Goal: Check status: Check status

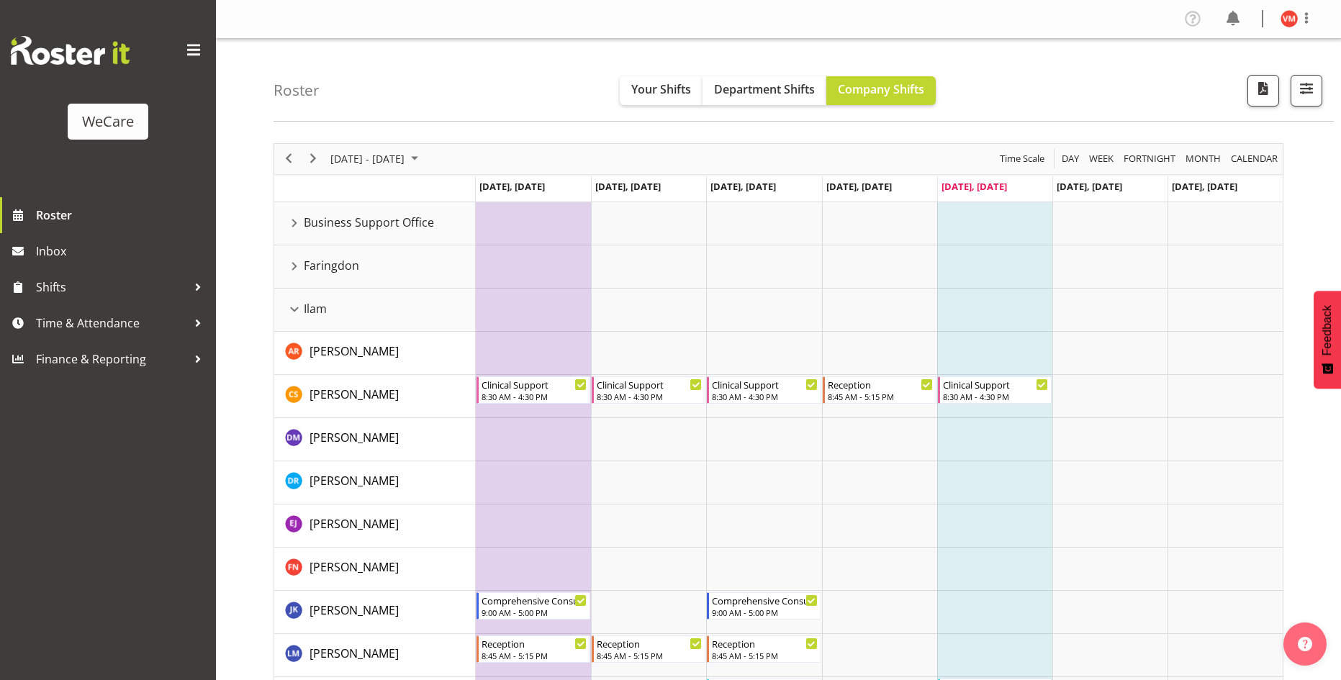
click at [296, 263] on div "Faringdon resource" at bounding box center [294, 266] width 19 height 19
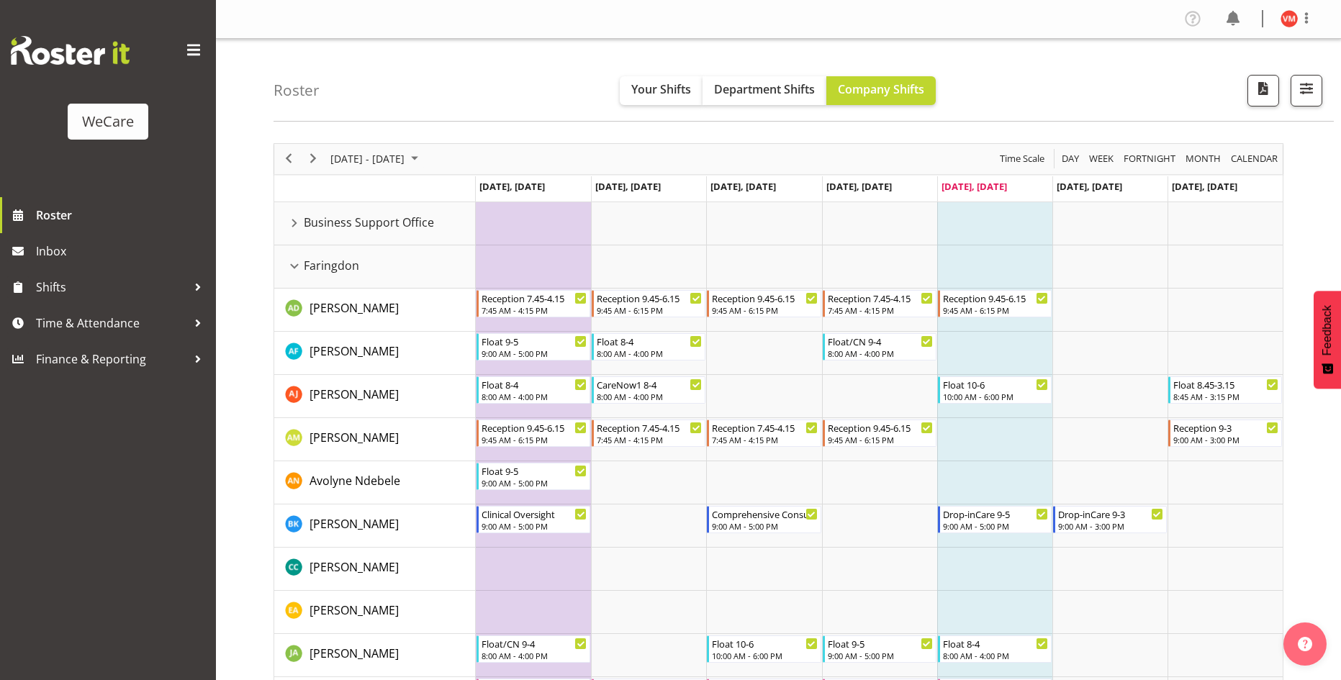
click at [492, 89] on div "Roster Your Shifts Department Shifts Company Shifts All Locations Clear Busines…" at bounding box center [804, 80] width 1060 height 83
click at [316, 158] on span "Next" at bounding box center [312, 159] width 17 height 18
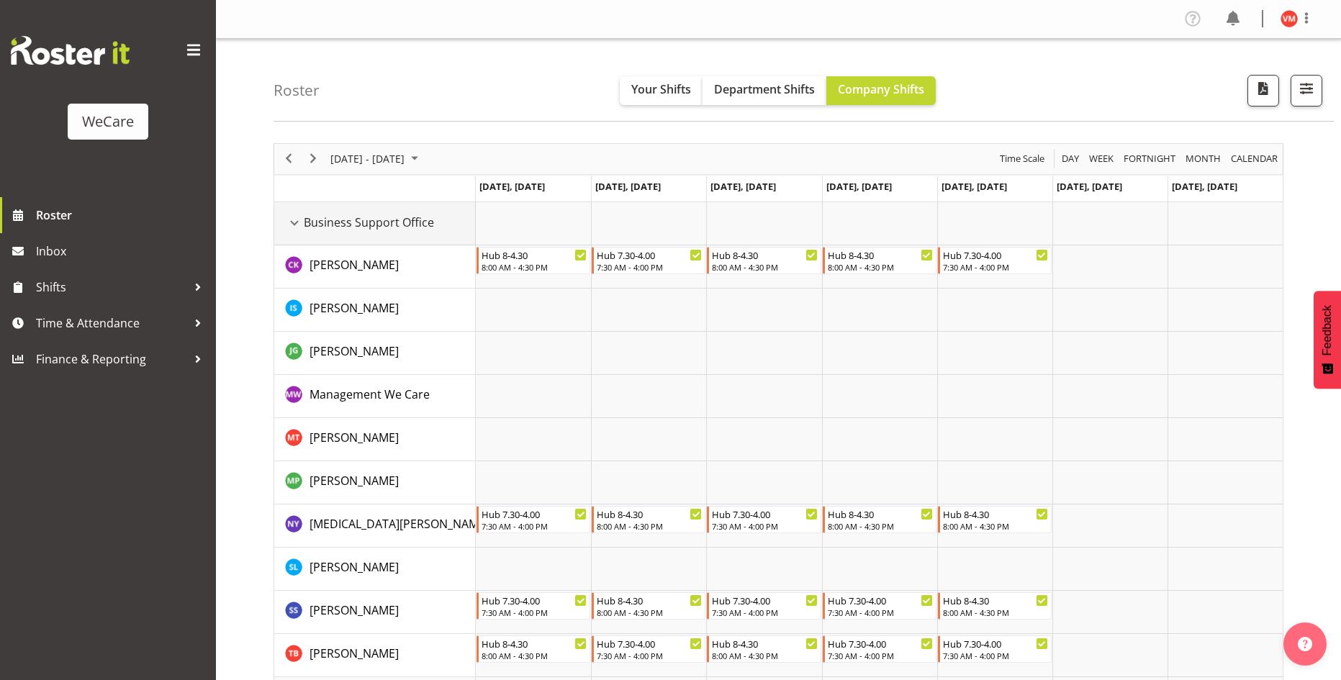
click at [295, 224] on div "Business Support Office resource" at bounding box center [294, 223] width 19 height 19
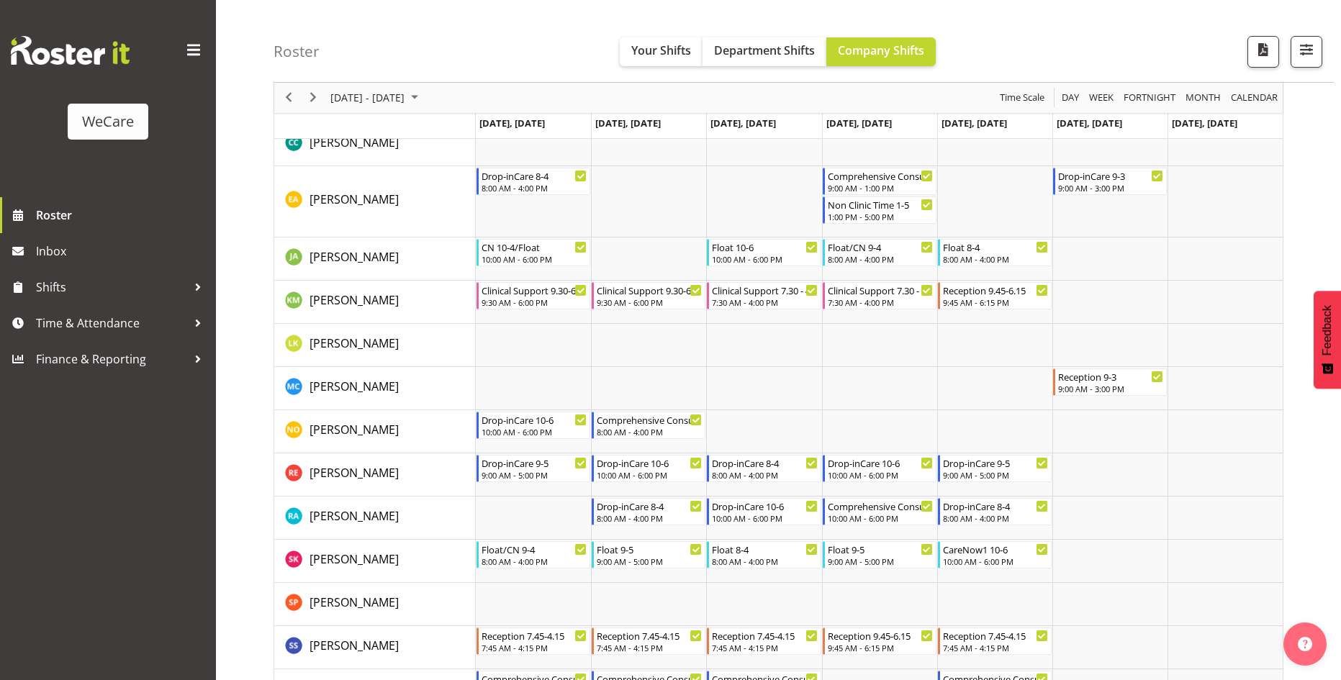
scroll to position [504, 0]
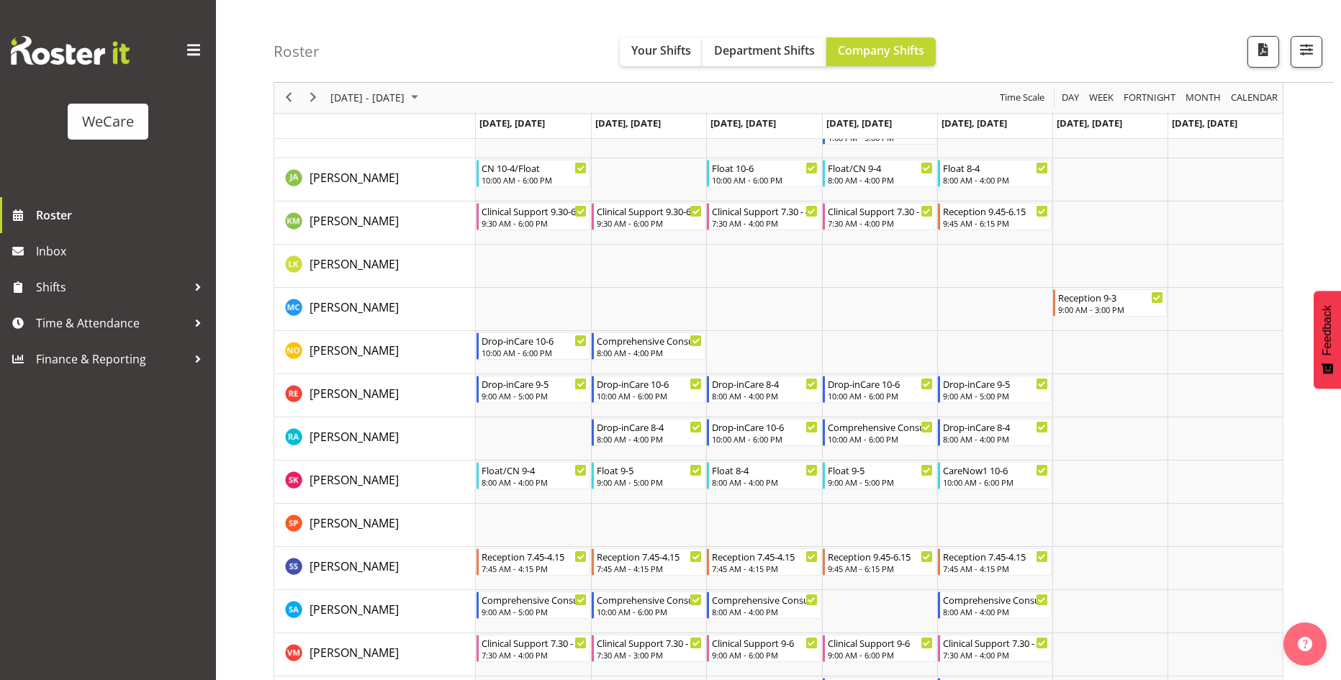
click at [91, 491] on div "WeCare Roster Inbox Shifts Time & Attendance Finance & Reporting" at bounding box center [108, 340] width 216 height 680
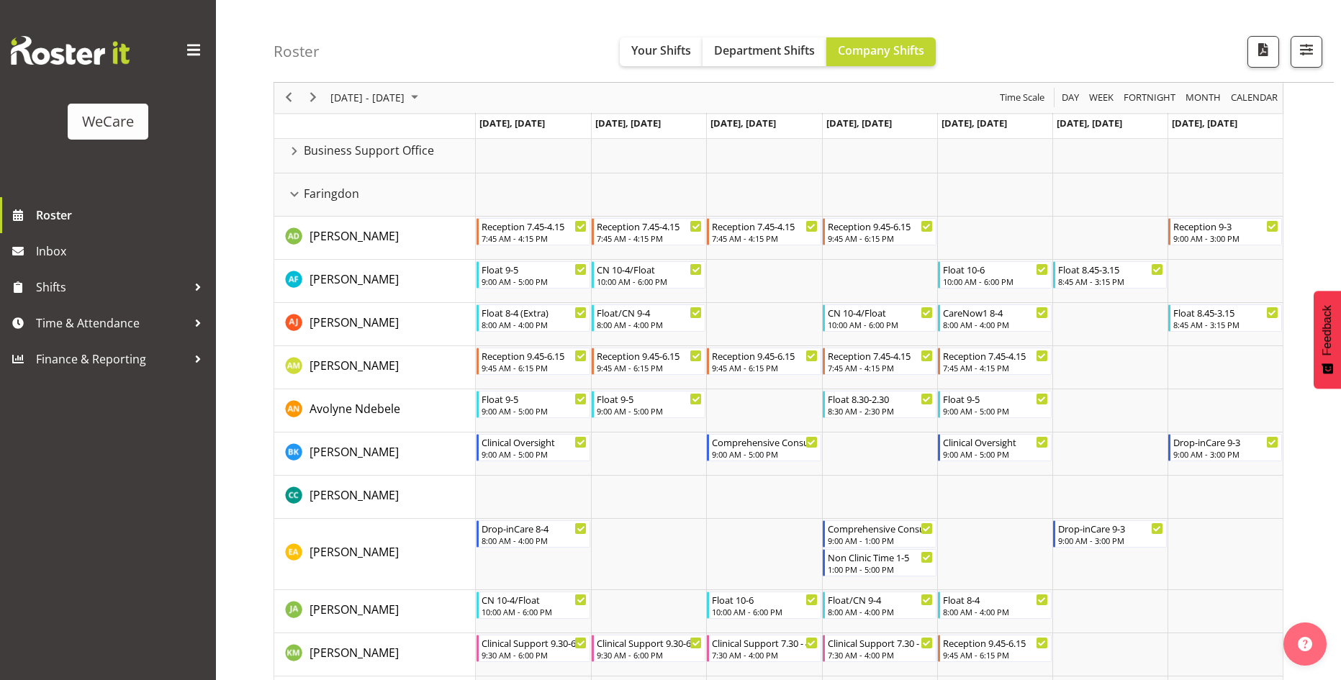
scroll to position [0, 0]
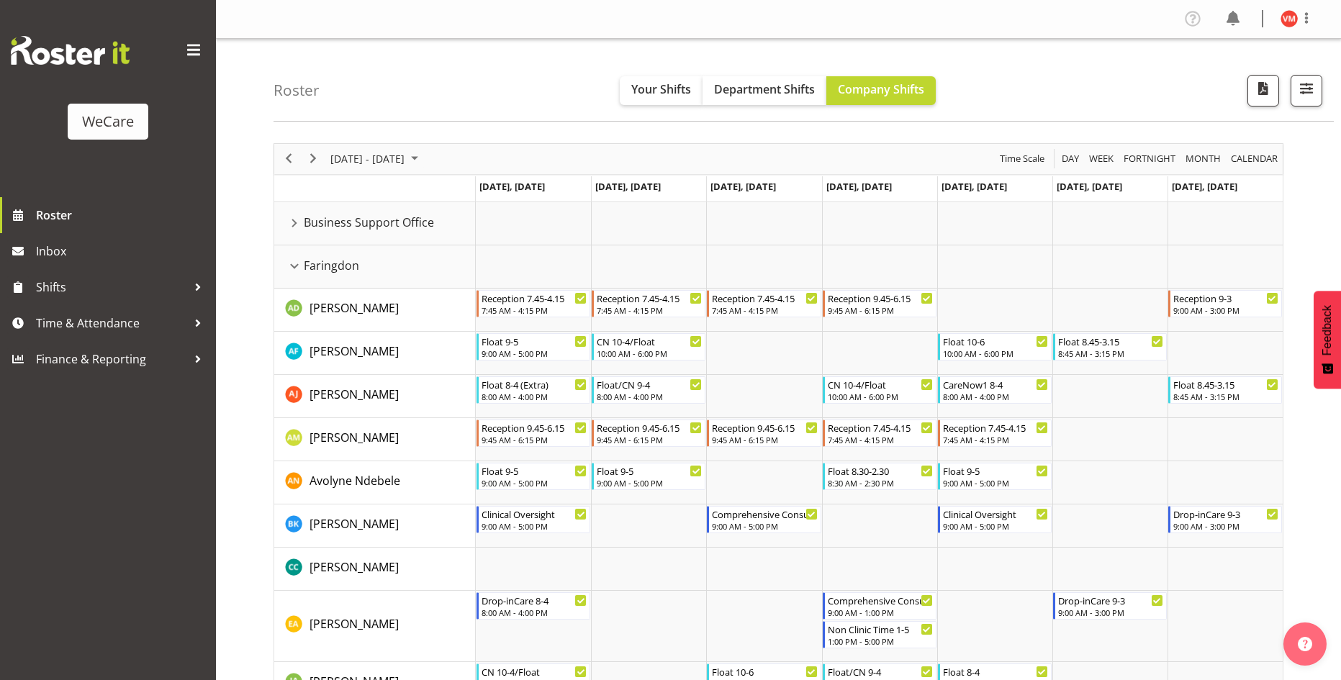
click at [43, 482] on div "WeCare Roster Inbox Shifts Time & Attendance Finance & Reporting" at bounding box center [108, 340] width 216 height 680
click at [14, 528] on div "WeCare Roster Inbox Shifts Time & Attendance Finance & Reporting" at bounding box center [108, 340] width 216 height 680
click at [64, 456] on div "WeCare Roster Inbox Shifts Time & Attendance Finance & Reporting" at bounding box center [108, 340] width 216 height 680
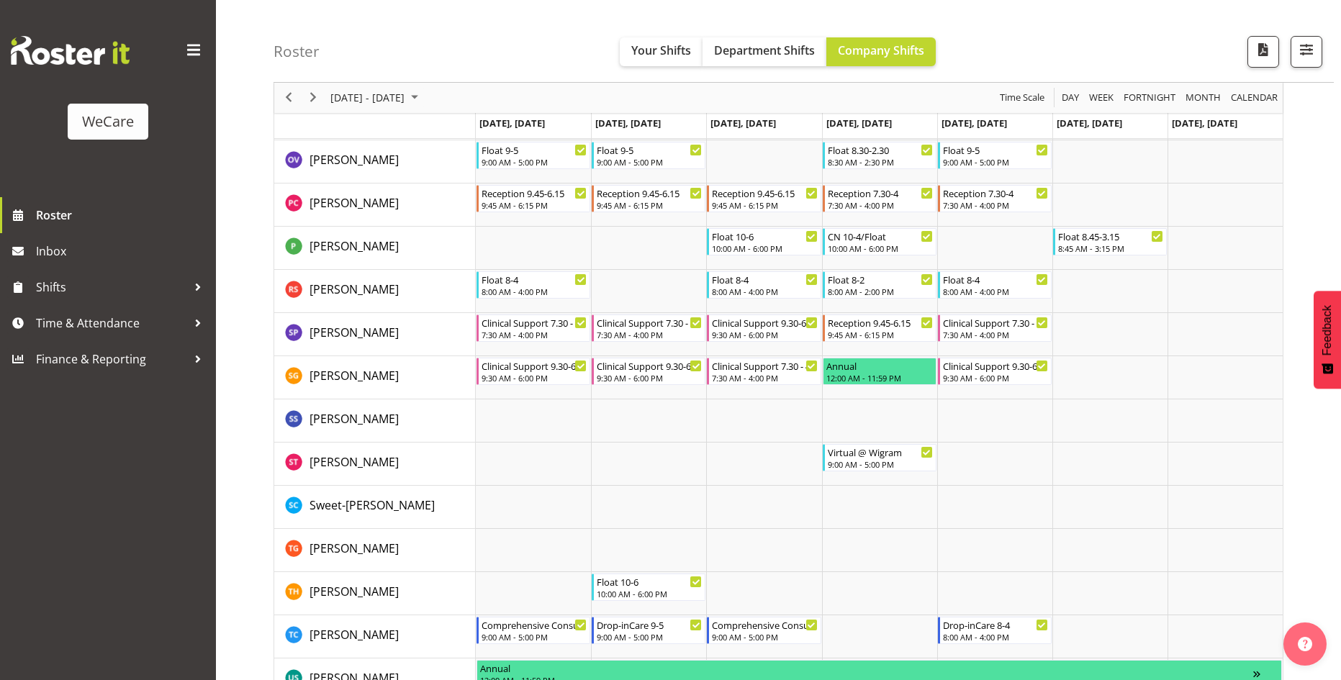
scroll to position [3794, 0]
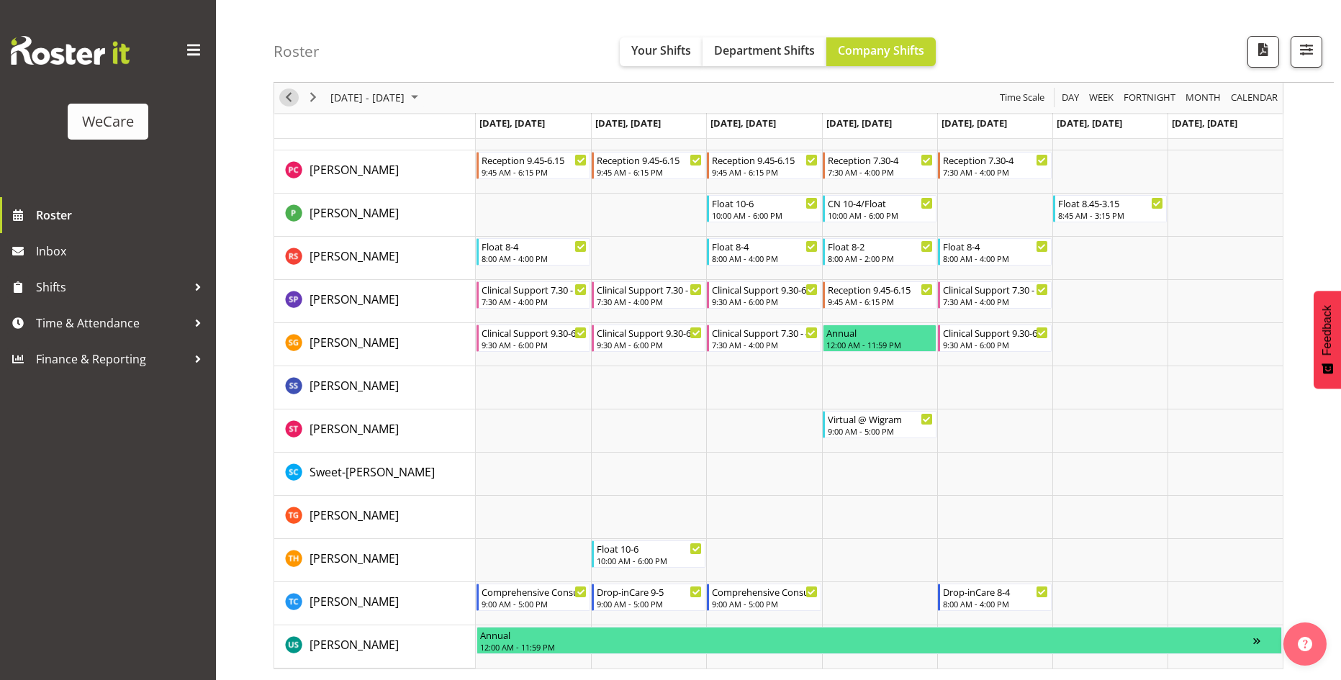
click at [289, 98] on span "Previous" at bounding box center [288, 98] width 17 height 18
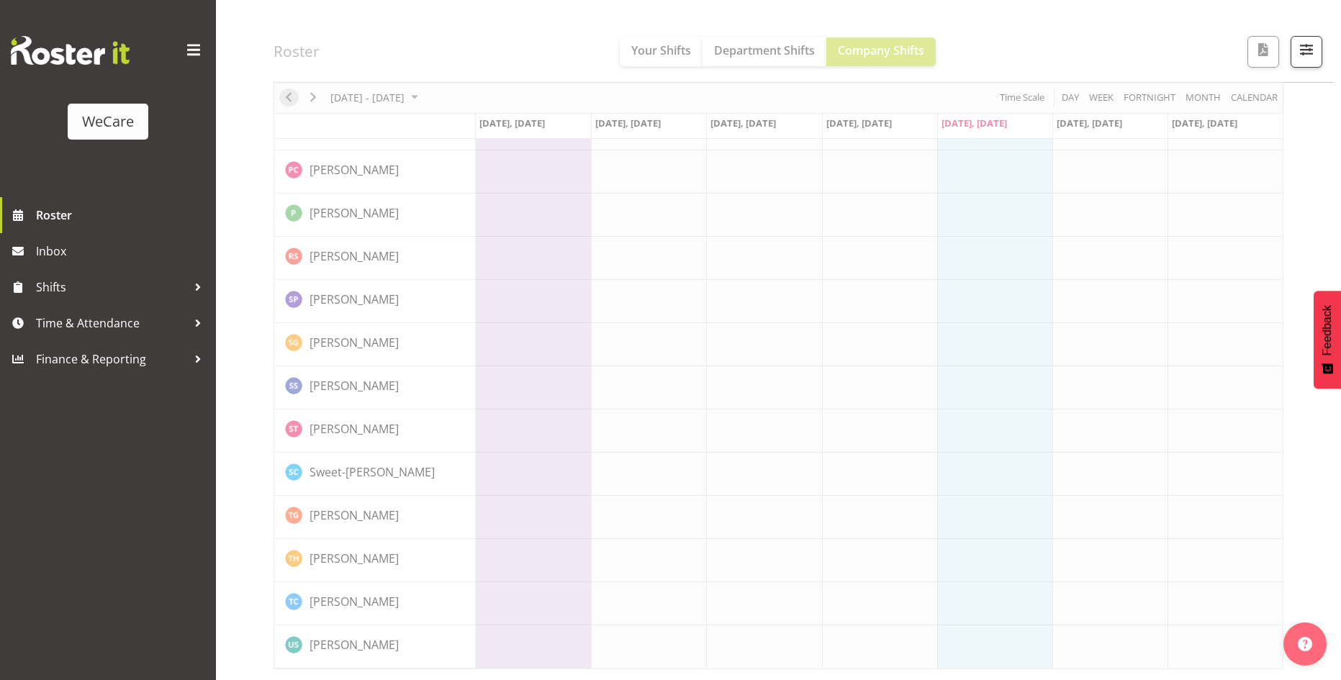
scroll to position [3766, 0]
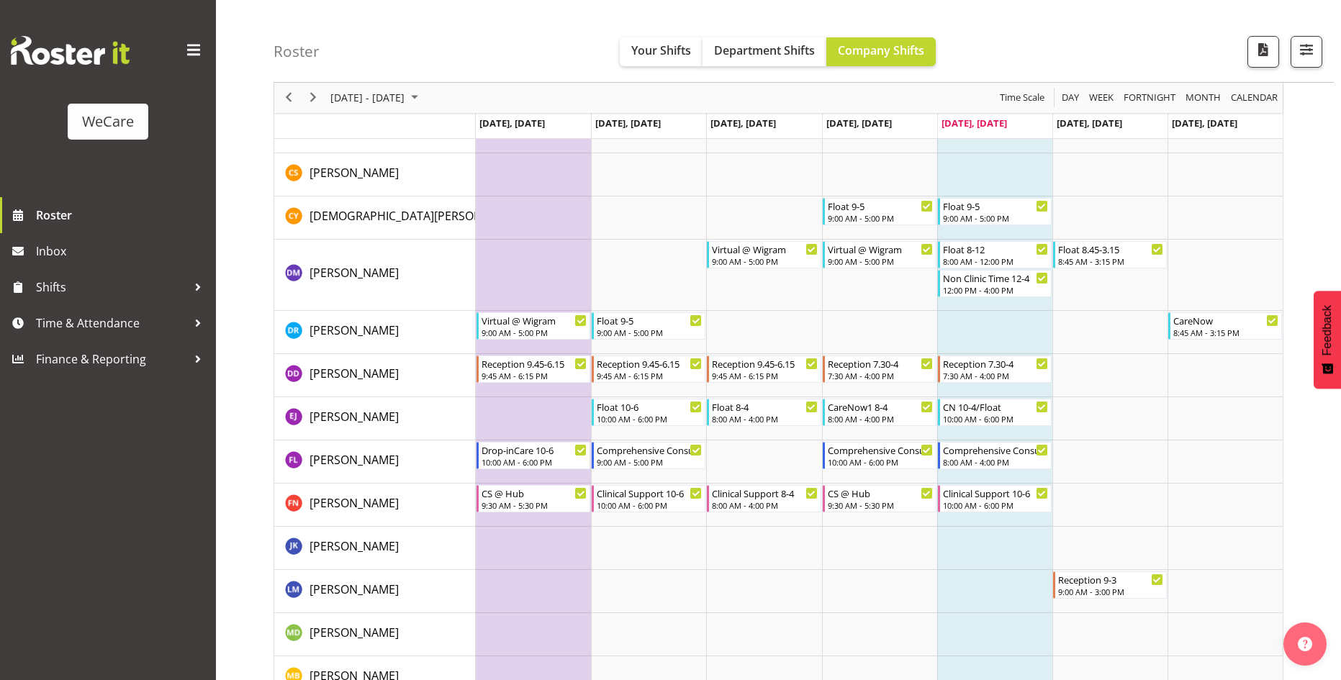
scroll to position [3434, 0]
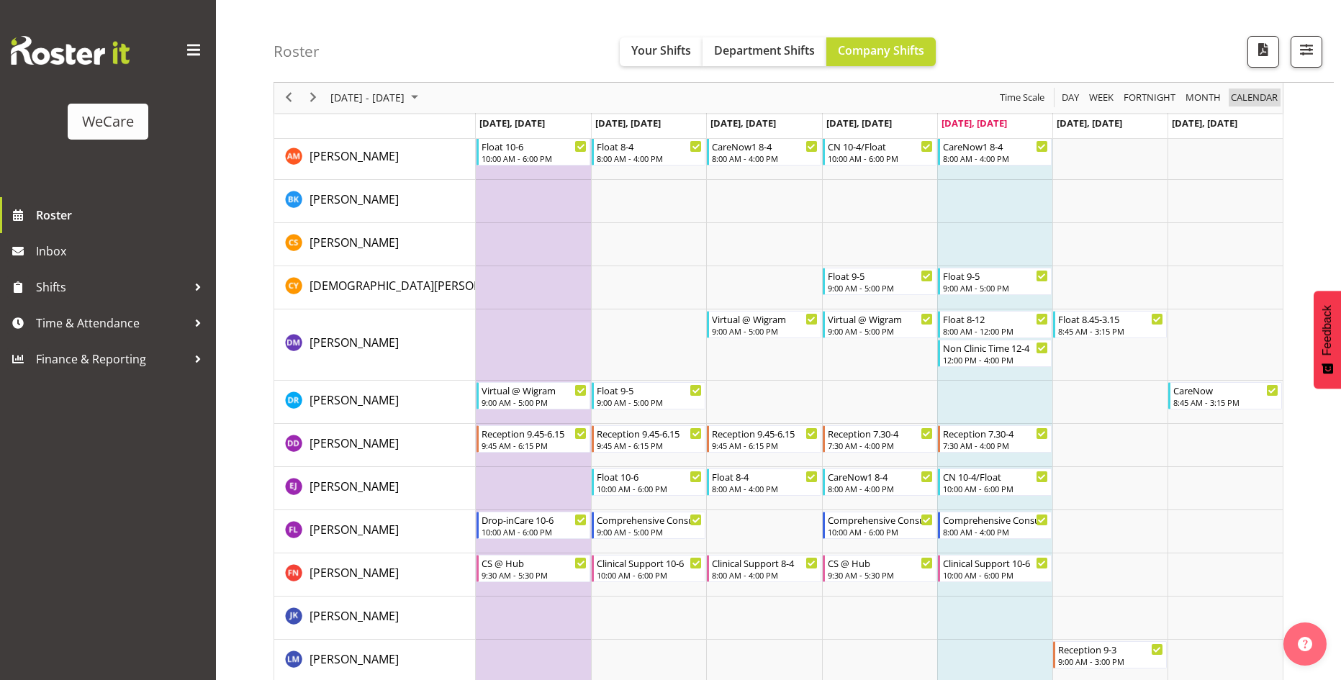
click at [1275, 103] on span "calendar" at bounding box center [1254, 98] width 50 height 18
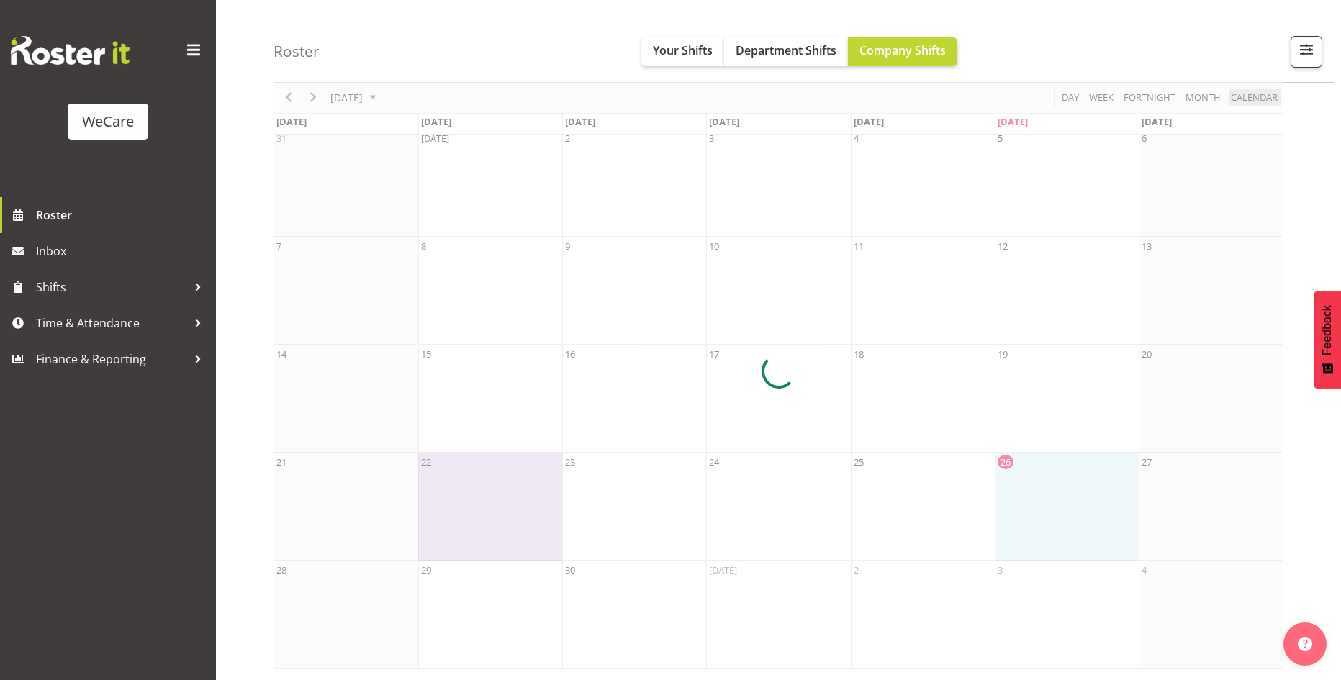
scroll to position [69, 0]
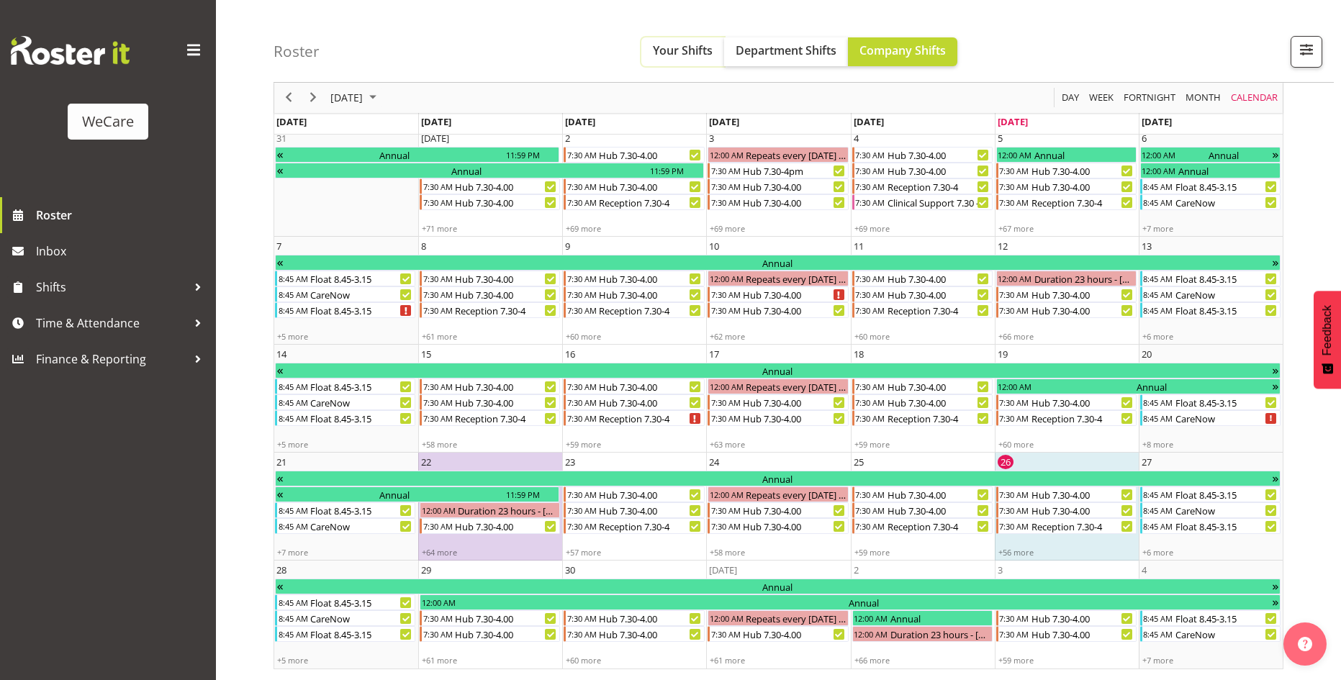
click at [643, 48] on button "Your Shifts" at bounding box center [682, 51] width 83 height 29
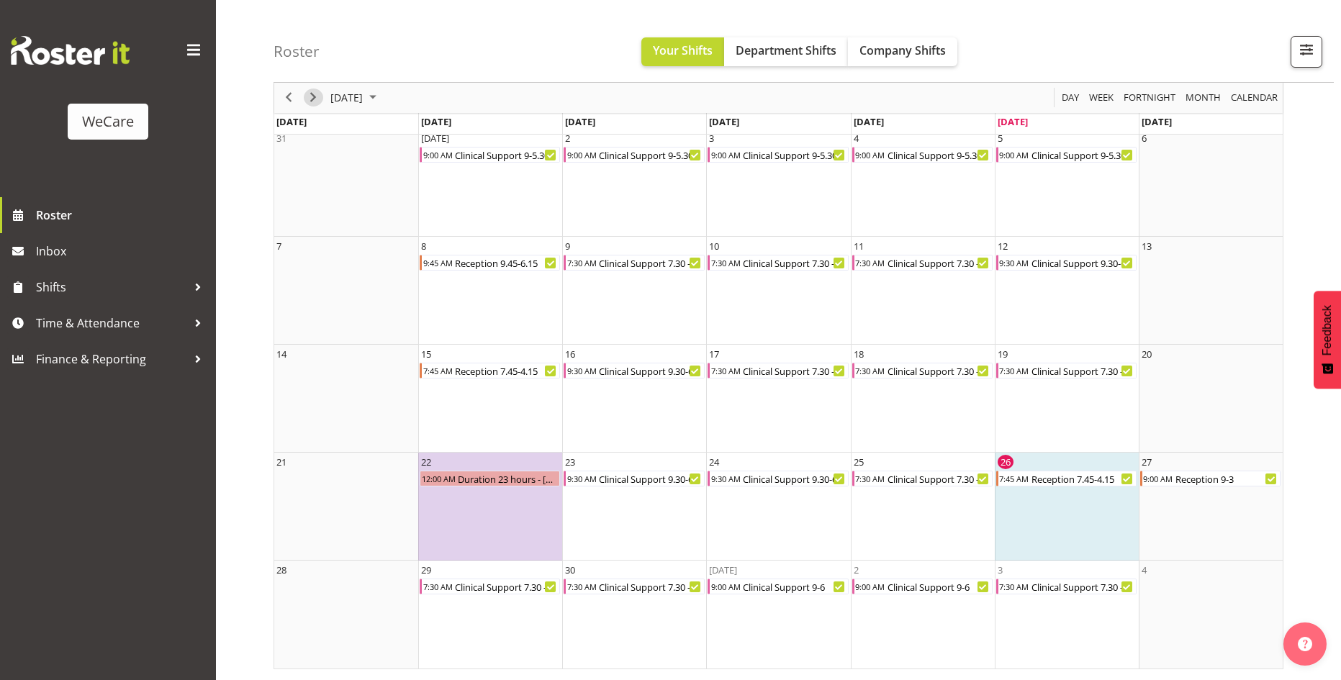
click at [317, 97] on span "Next" at bounding box center [312, 98] width 17 height 18
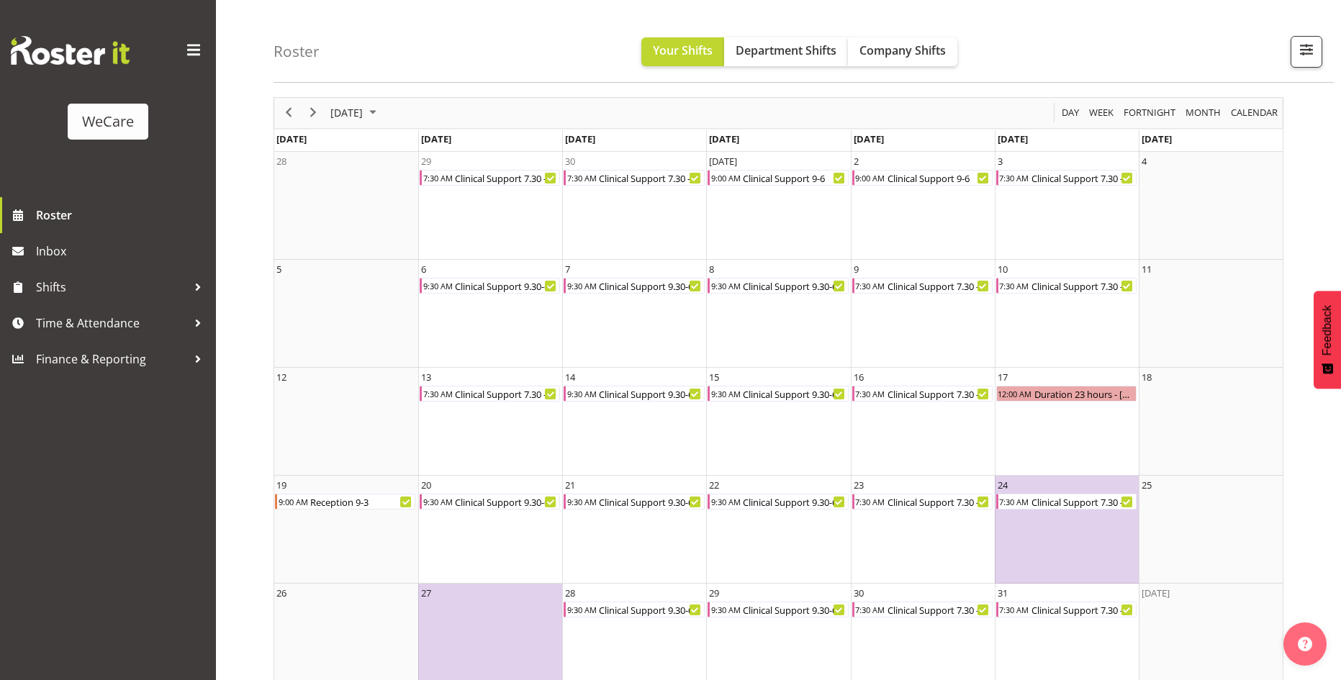
scroll to position [69, 0]
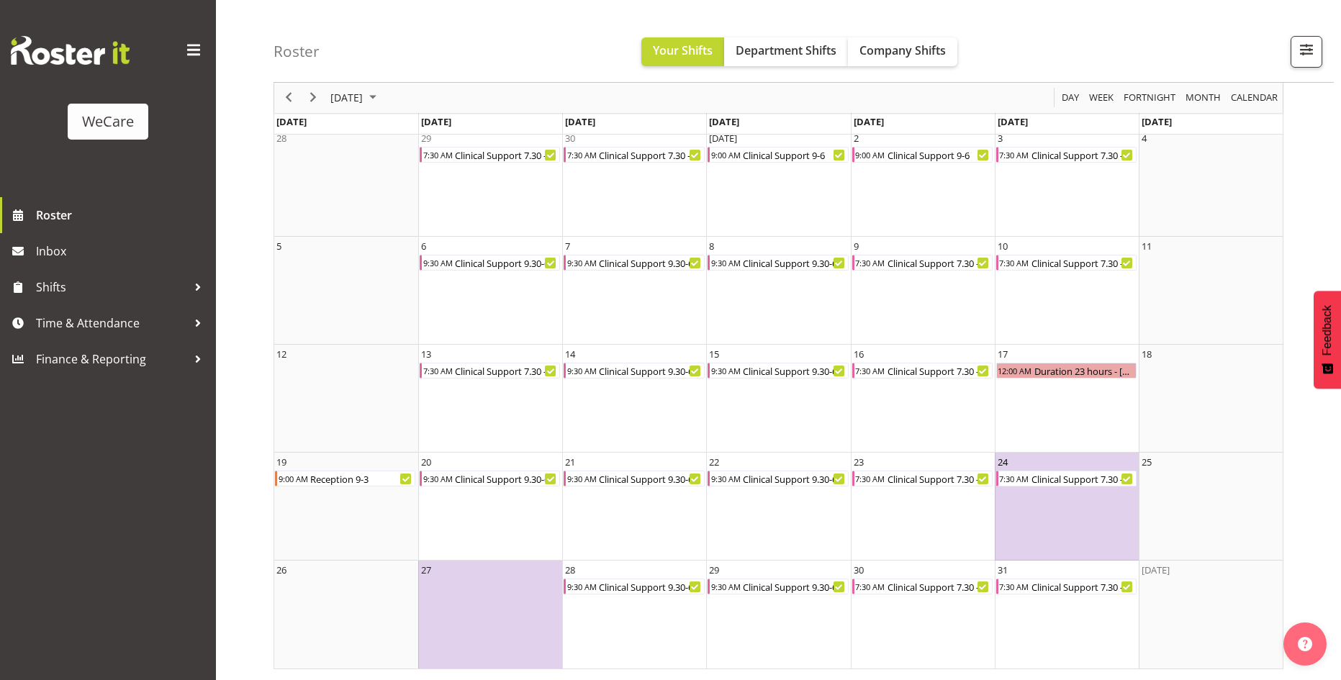
click at [1078, 505] on td "24 7:30 AM Clinical Support 7.30 - 4" at bounding box center [1067, 507] width 144 height 108
click at [1119, 476] on div "Clinical Support 7.30 - 4" at bounding box center [1083, 479] width 107 height 16
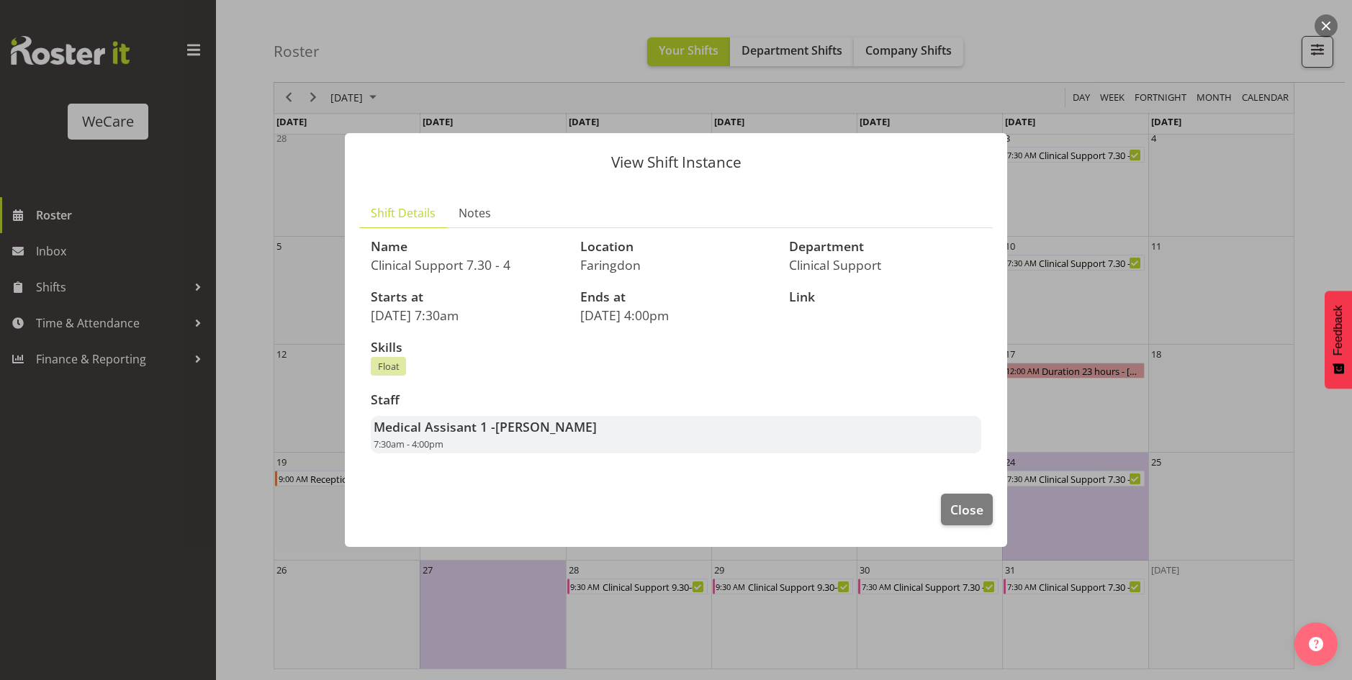
click at [1075, 356] on div at bounding box center [676, 340] width 1352 height 680
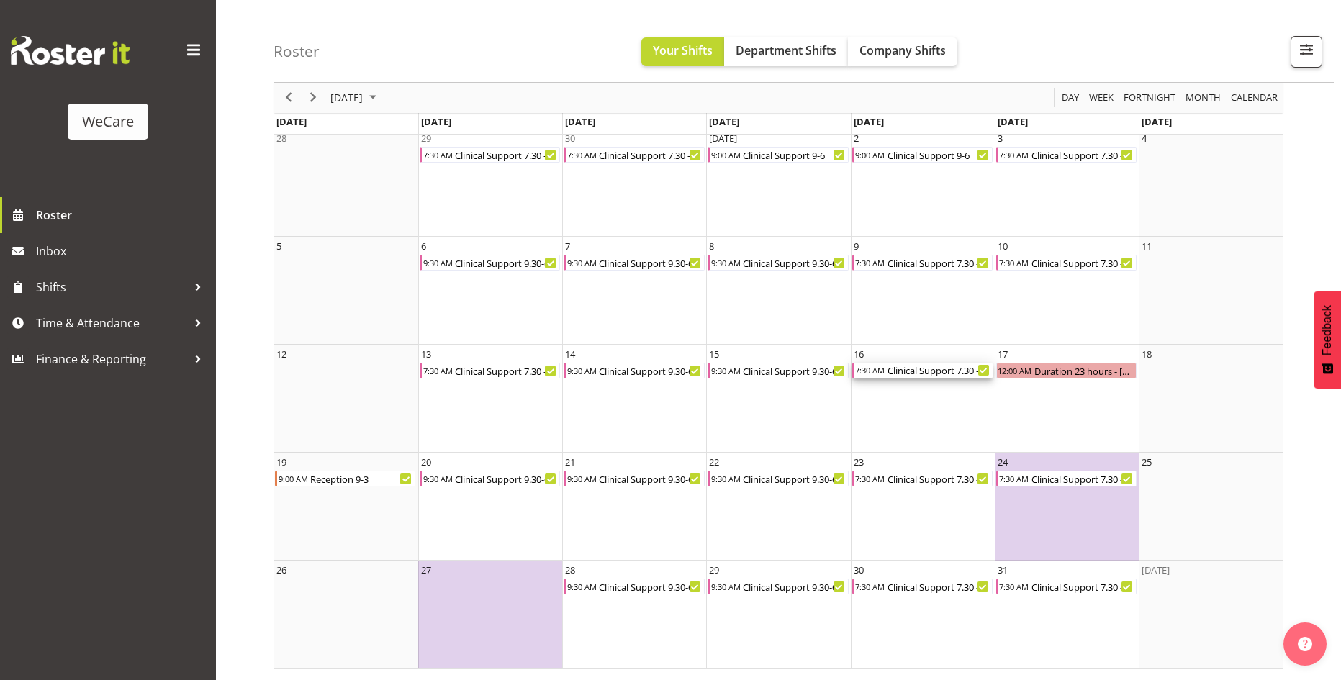
click at [908, 372] on div "Clinical Support 7.30 - 4" at bounding box center [939, 371] width 107 height 16
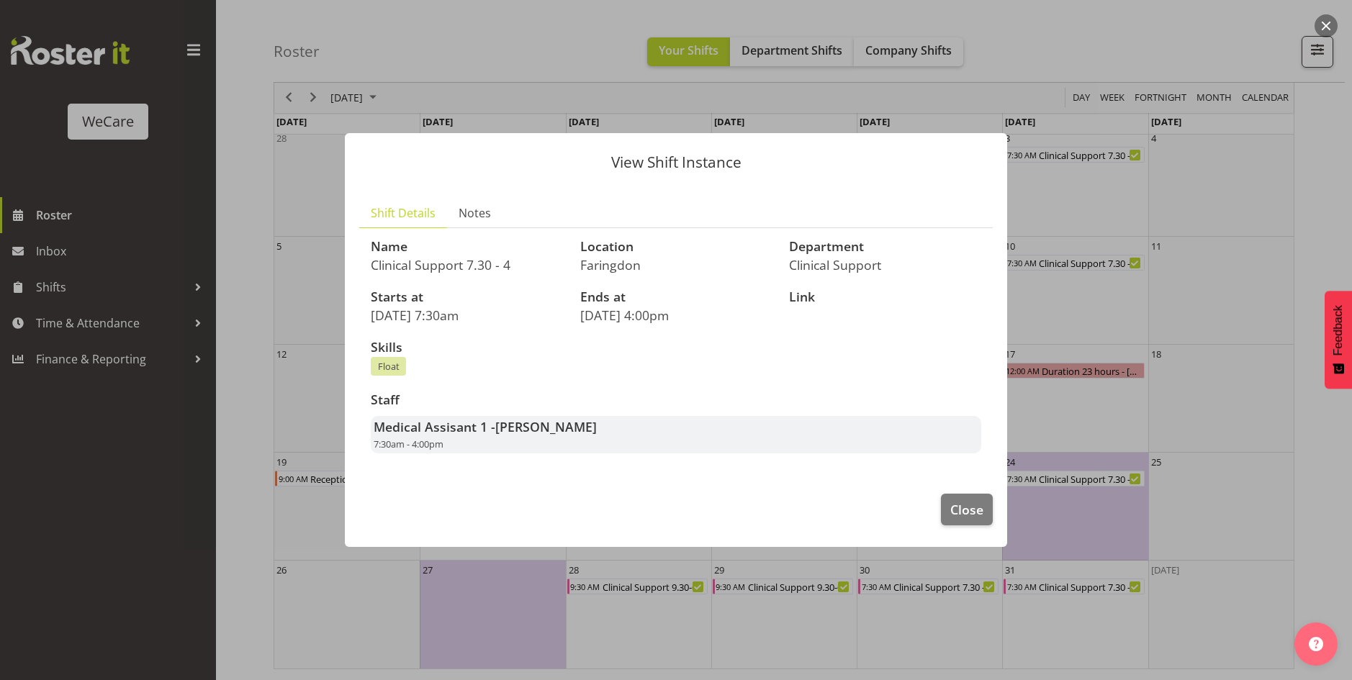
click at [1202, 371] on div at bounding box center [676, 340] width 1352 height 680
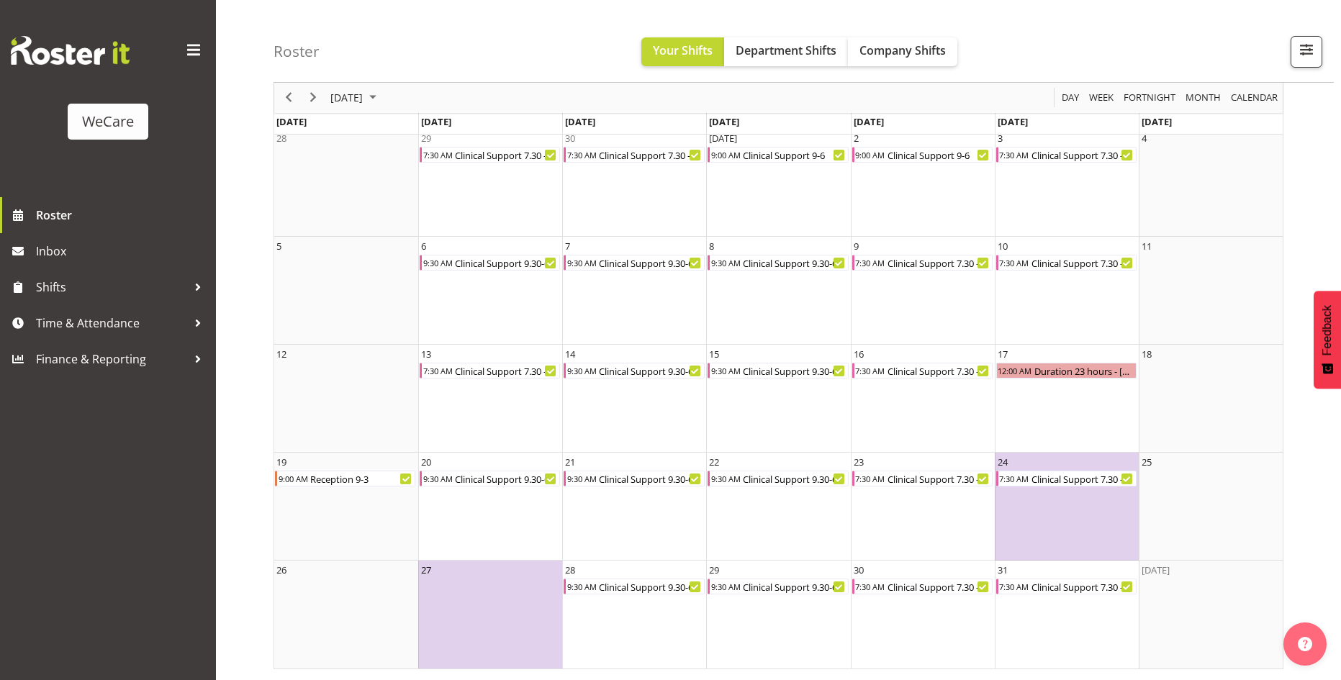
click at [497, 631] on td "27" at bounding box center [490, 615] width 144 height 108
click at [448, 40] on div "Roster Your Shifts Department Shifts Company Shifts All Locations Clear Busines…" at bounding box center [804, 41] width 1060 height 83
